Goal: Book appointment/travel/reservation

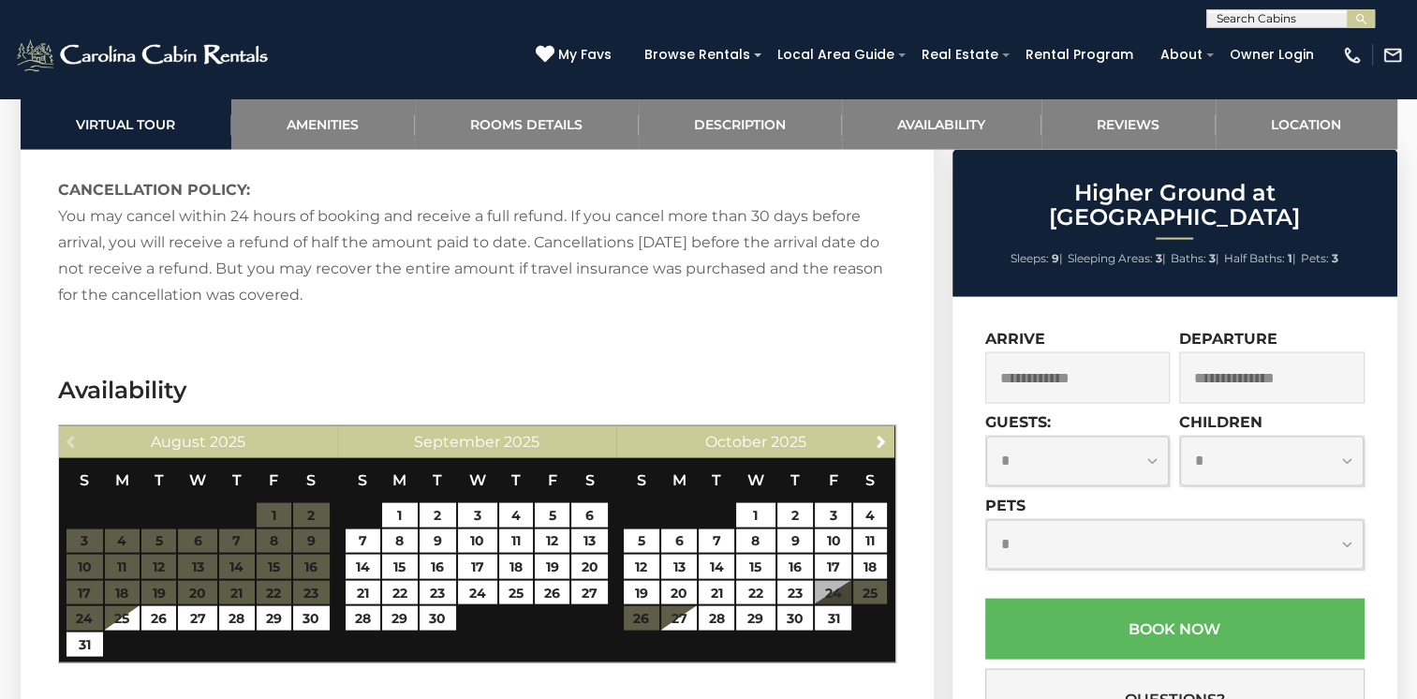
scroll to position [3934, 0]
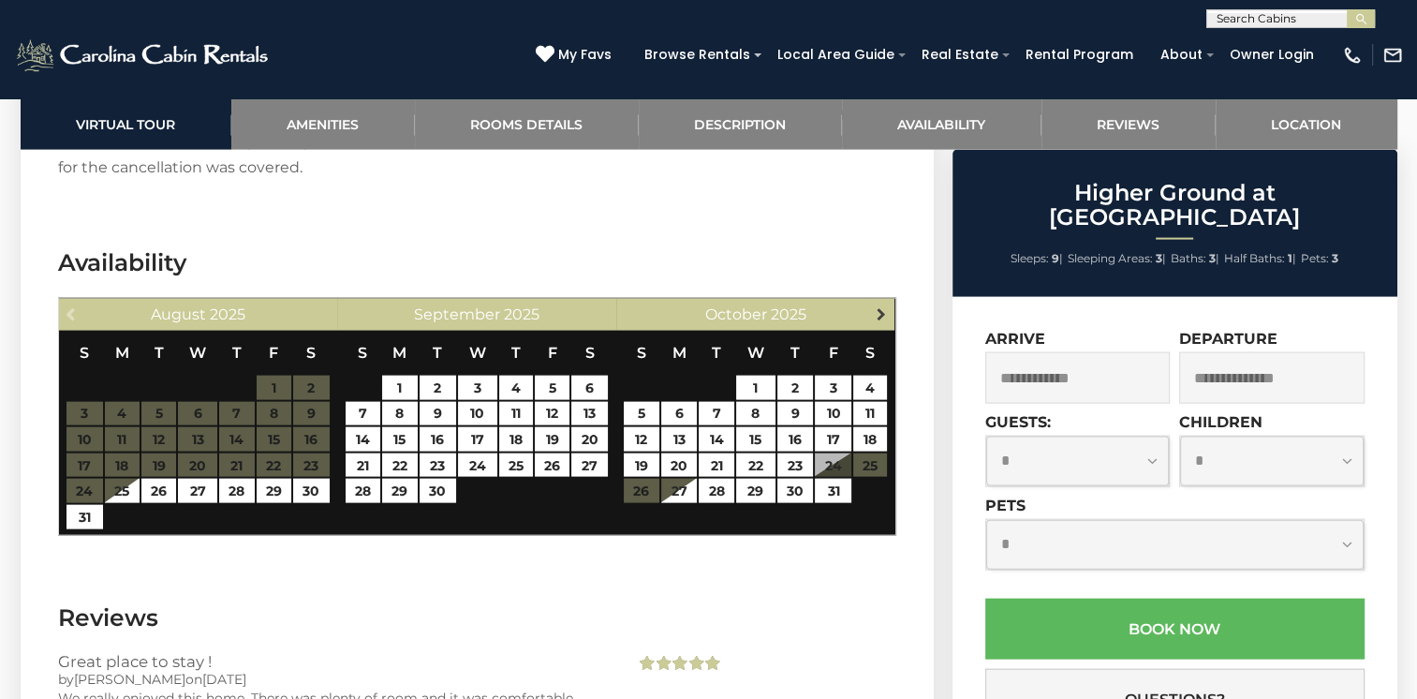
click at [876, 306] on span "Next" at bounding box center [881, 313] width 15 height 15
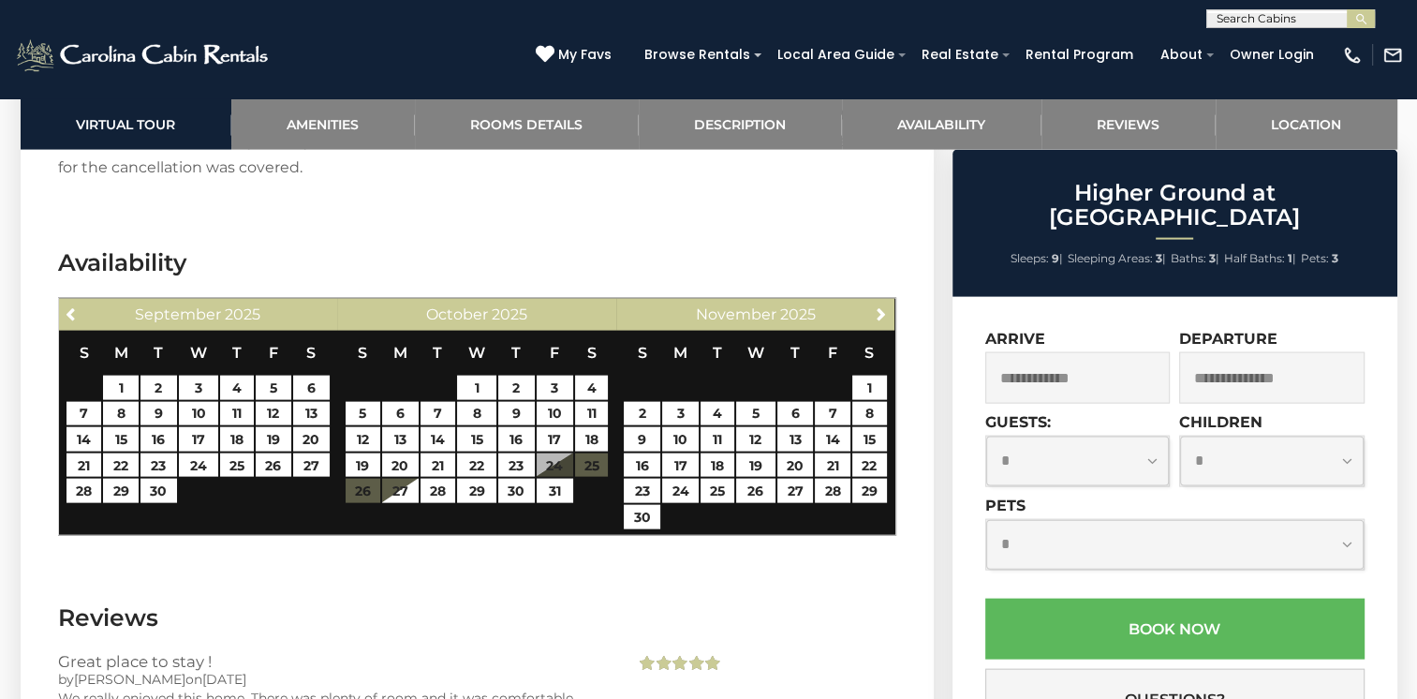
click at [1258, 21] on input "text" at bounding box center [1289, 22] width 164 height 19
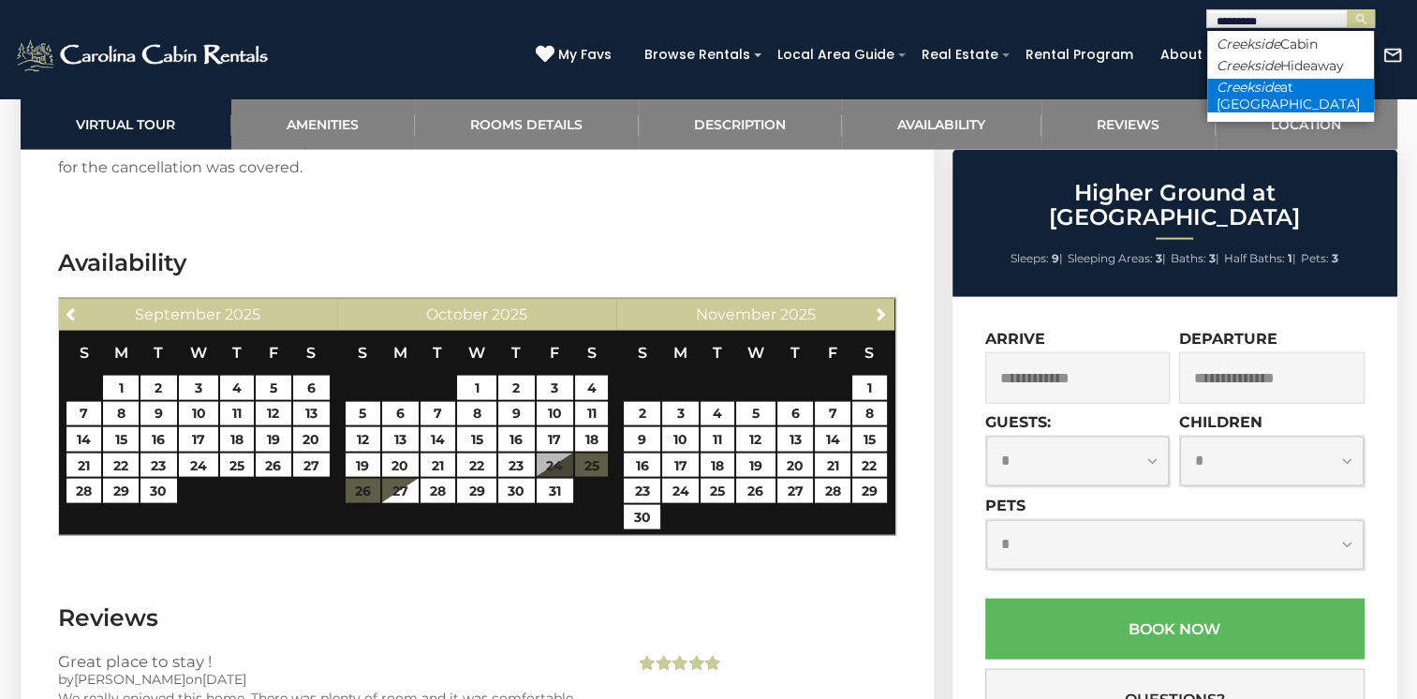
type input "*********"
click at [1275, 91] on em "Creekside" at bounding box center [1248, 87] width 64 height 17
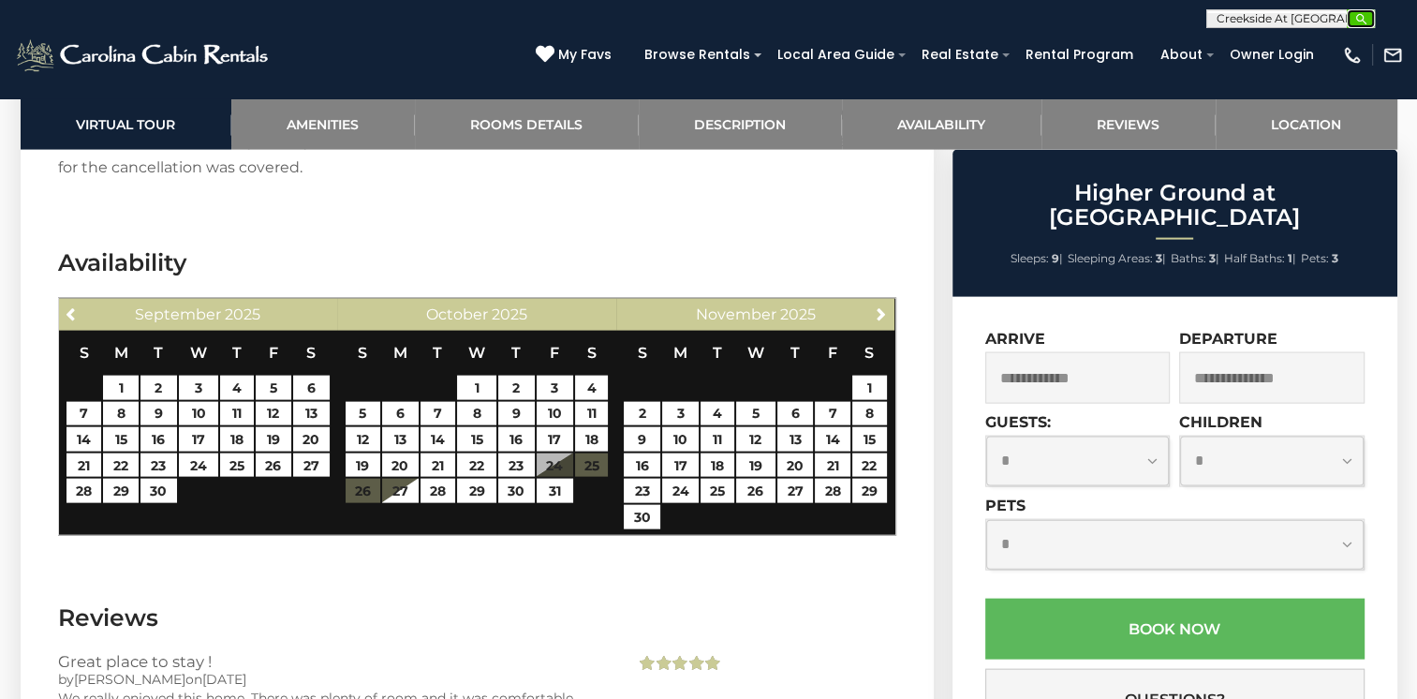
click at [1366, 22] on img "submit" at bounding box center [1361, 19] width 14 height 14
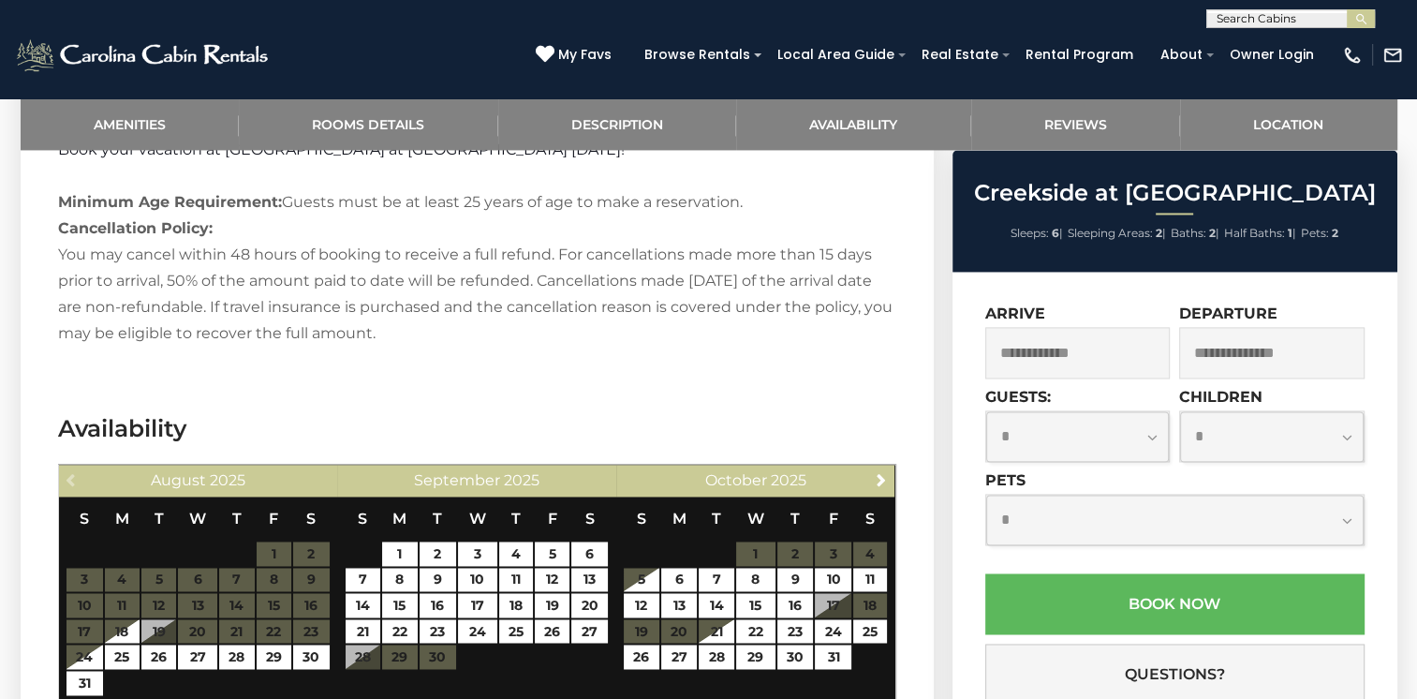
scroll to position [2948, 0]
